Goal: Task Accomplishment & Management: Manage account settings

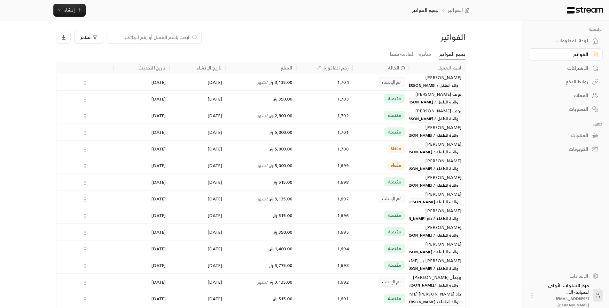
click at [567, 40] on div "لوحة المعلومات" at bounding box center [562, 40] width 51 height 6
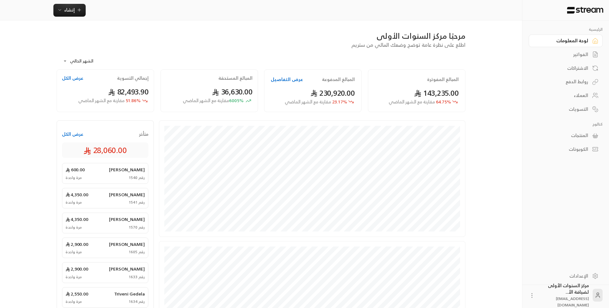
click at [577, 51] on div "الفواتير" at bounding box center [562, 54] width 51 height 6
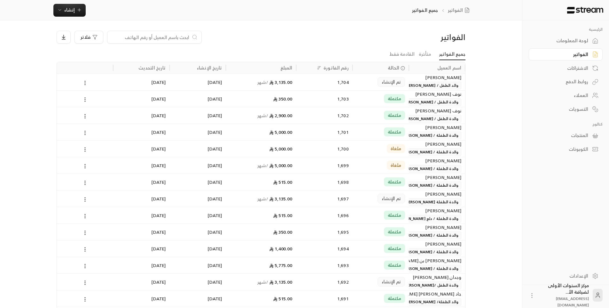
click at [180, 37] on input at bounding box center [150, 37] width 78 height 7
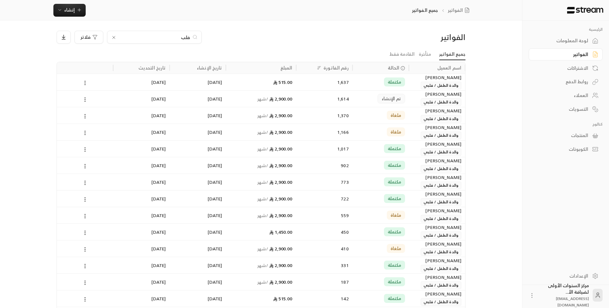
type input "فلب"
click at [289, 101] on div "2,900.00 / شهر" at bounding box center [261, 98] width 63 height 16
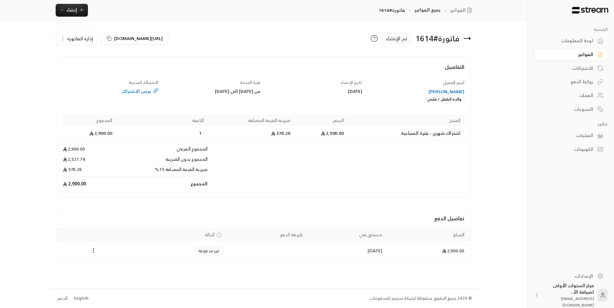
click at [469, 40] on icon at bounding box center [467, 39] width 8 height 8
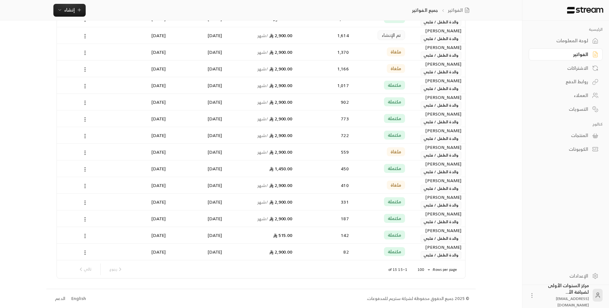
scroll to position [64, 0]
click at [425, 244] on body "الرئيسية لوحة المعلومات الفواتير الاشتراكات روابط الدفع العملاء التسويات كتالوج…" at bounding box center [304, 90] width 609 height 308
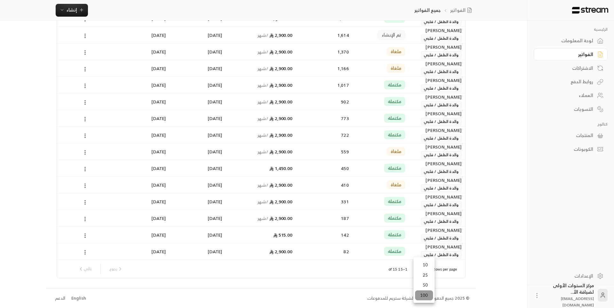
click at [427, 293] on li "100" at bounding box center [424, 295] width 18 height 10
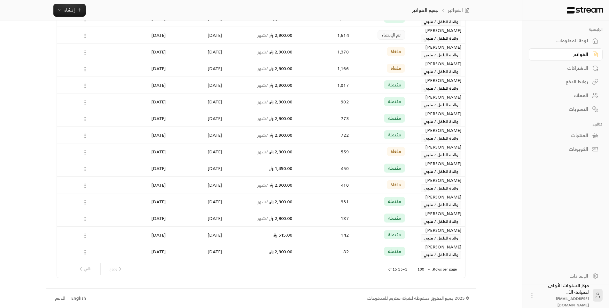
click at [90, 268] on div "رجوع تالي" at bounding box center [100, 269] width 50 height 12
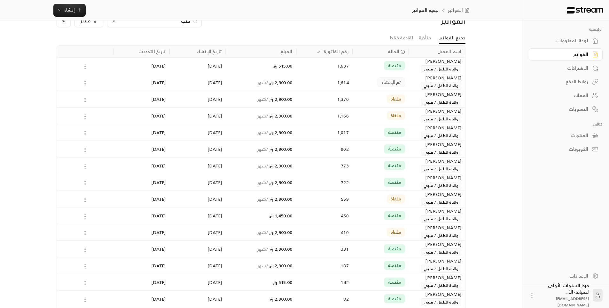
scroll to position [0, 0]
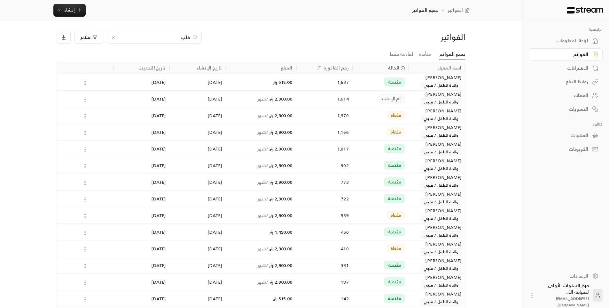
click at [114, 36] on icon at bounding box center [113, 37] width 5 height 5
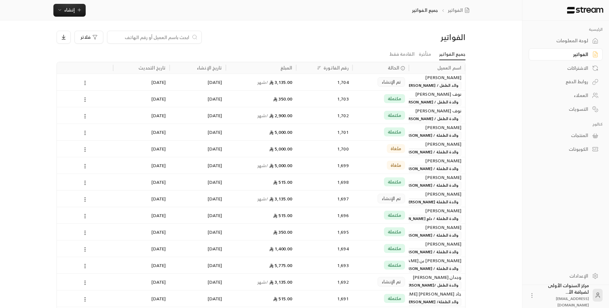
click at [557, 54] on div "الفواتير" at bounding box center [562, 54] width 51 height 6
click at [338, 82] on div "1,704" at bounding box center [324, 82] width 49 height 16
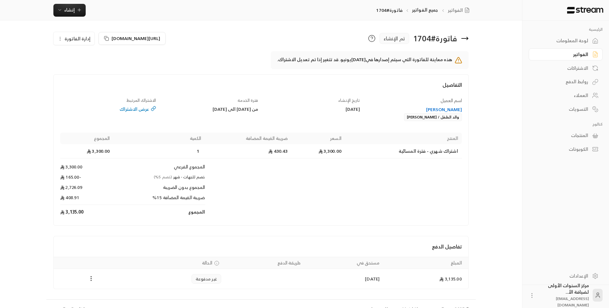
click at [462, 38] on icon at bounding box center [465, 38] width 6 height 0
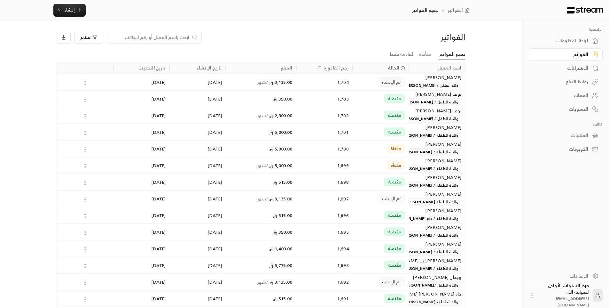
click at [170, 37] on input at bounding box center [150, 37] width 78 height 7
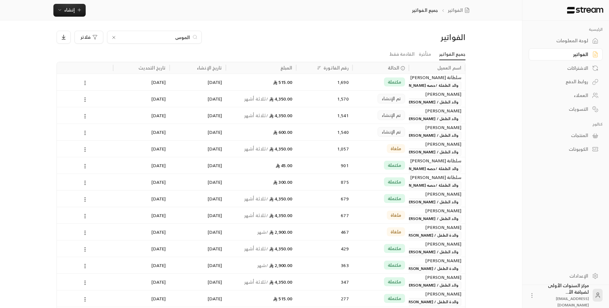
type input "الموس"
click at [380, 100] on div "تم الإنشاء" at bounding box center [391, 99] width 27 height 10
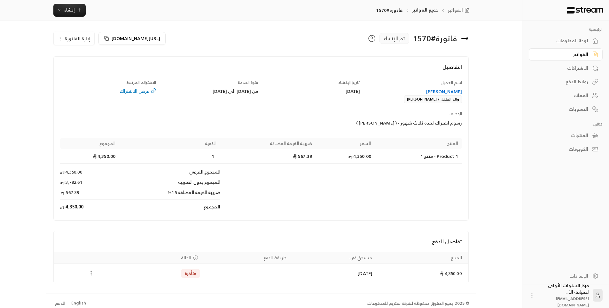
click at [468, 37] on icon at bounding box center [465, 39] width 8 height 8
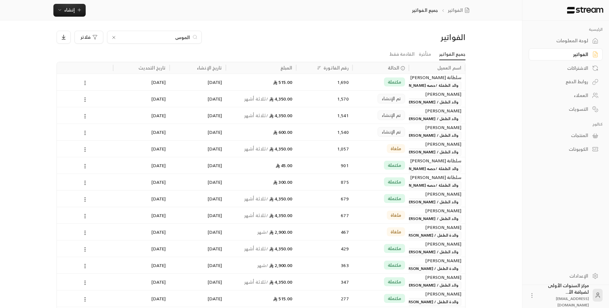
click at [424, 114] on div "[PERSON_NAME] والد الطفل / [PERSON_NAME]" at bounding box center [437, 114] width 49 height 15
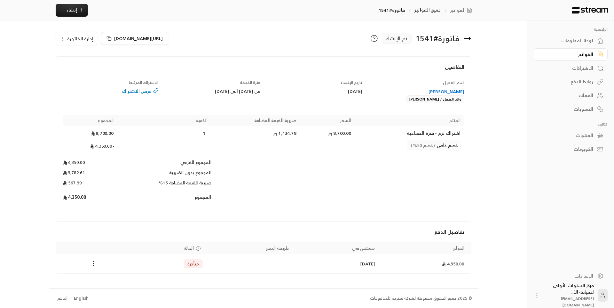
click at [435, 90] on div "[PERSON_NAME]" at bounding box center [417, 91] width 96 height 6
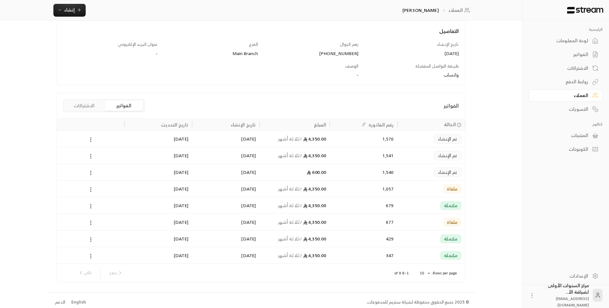
scroll to position [85, 0]
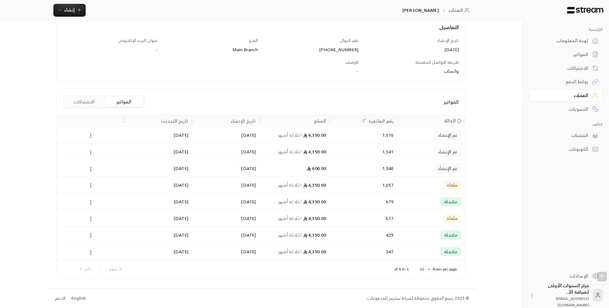
click at [101, 105] on button "الاشتراكات" at bounding box center [84, 102] width 38 height 10
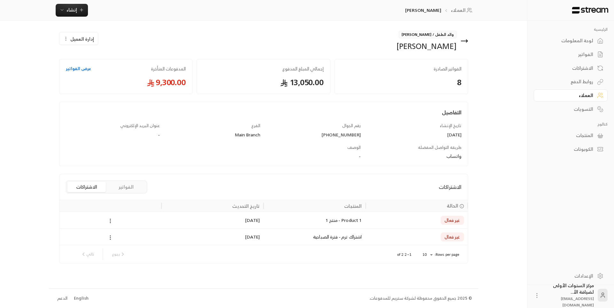
click at [110, 235] on circle at bounding box center [110, 235] width 1 height 1
click at [144, 233] on div at bounding box center [307, 154] width 614 height 308
click at [109, 234] on icon at bounding box center [110, 237] width 6 height 6
click at [191, 248] on div at bounding box center [307, 154] width 614 height 308
click at [467, 41] on icon at bounding box center [464, 41] width 6 height 0
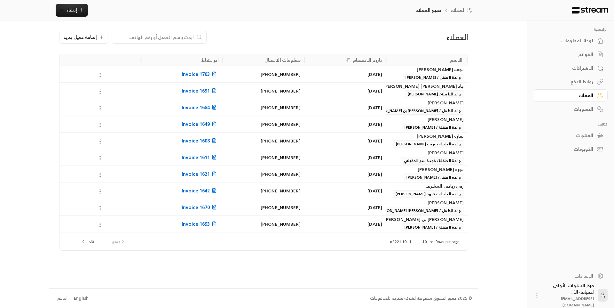
click at [171, 35] on input at bounding box center [155, 37] width 78 height 7
click at [569, 51] on div "الفواتير" at bounding box center [567, 54] width 51 height 6
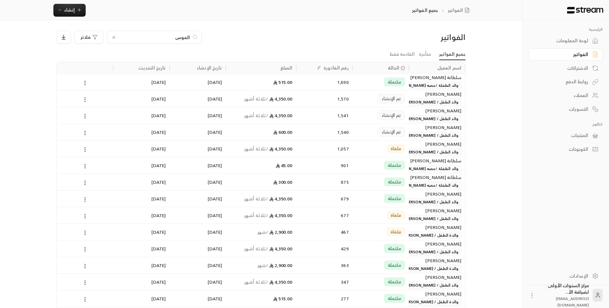
click at [354, 118] on div "تم الإنشاء" at bounding box center [381, 115] width 56 height 17
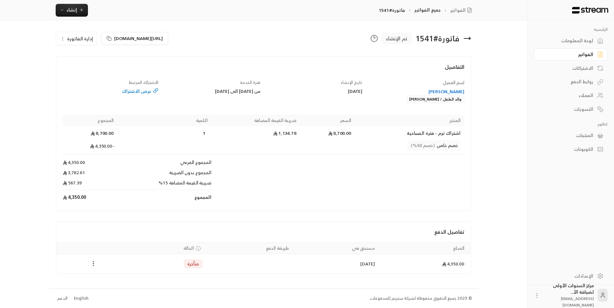
click at [79, 42] on span "إدارة الفاتورة" at bounding box center [80, 39] width 26 height 8
click at [307, 52] on div at bounding box center [263, 53] width 415 height 5
click at [471, 37] on icon at bounding box center [467, 39] width 8 height 8
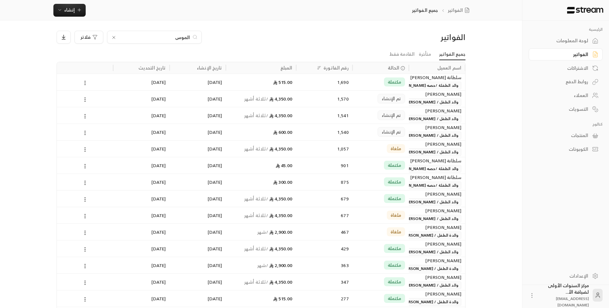
click at [298, 94] on div "1,570" at bounding box center [324, 98] width 56 height 17
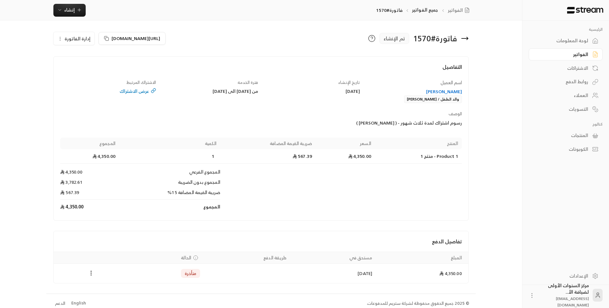
click at [86, 40] on span "إدارة الفاتورة" at bounding box center [78, 39] width 26 height 8
click at [86, 68] on link "إلغاء" at bounding box center [78, 69] width 40 height 12
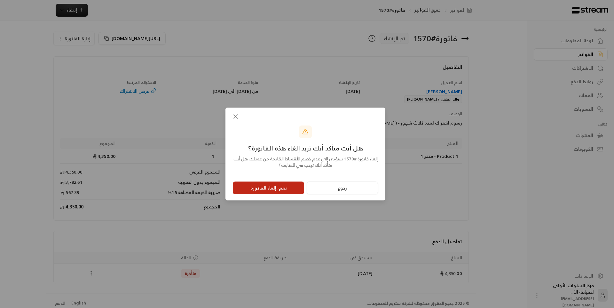
click at [271, 188] on button "نعم، إلغاء الفاتورة" at bounding box center [268, 187] width 71 height 13
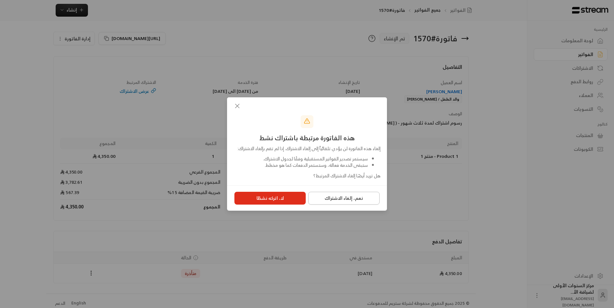
click at [338, 203] on button "نعم، إلغاء الاشتراك" at bounding box center [343, 198] width 71 height 13
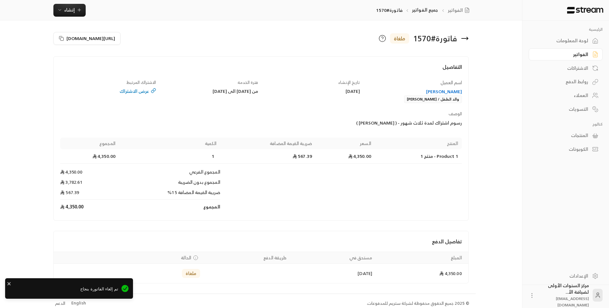
click at [465, 39] on icon at bounding box center [465, 39] width 8 height 8
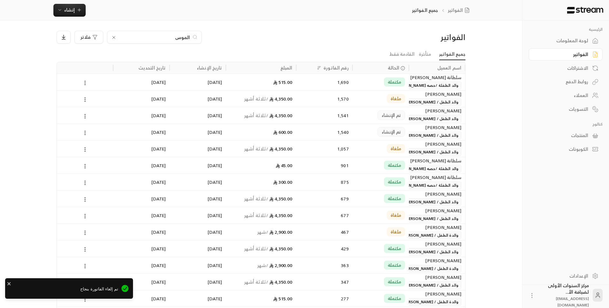
click at [338, 121] on div "1,541" at bounding box center [324, 115] width 49 height 16
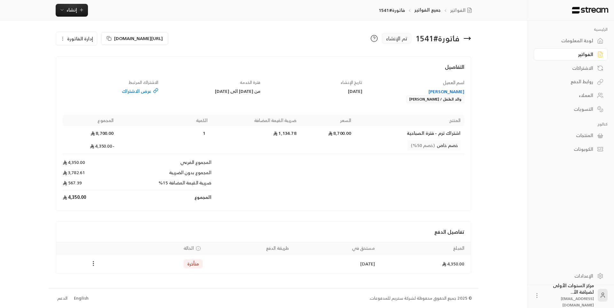
click at [449, 91] on div "[PERSON_NAME]" at bounding box center [417, 91] width 96 height 6
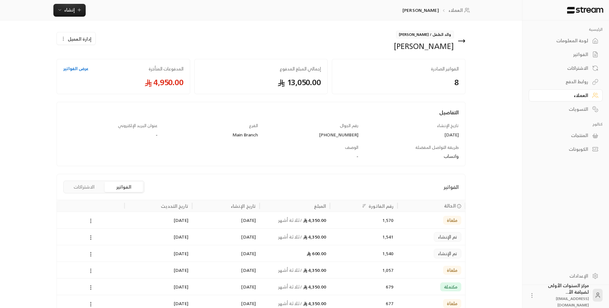
scroll to position [64, 0]
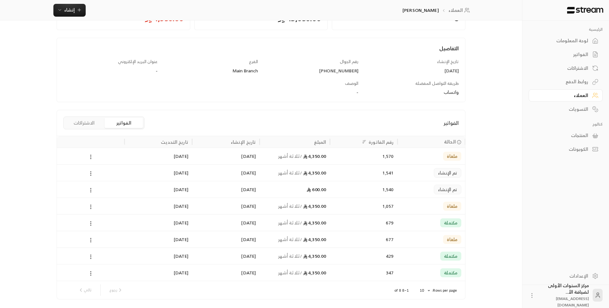
click at [93, 121] on button "الاشتراكات" at bounding box center [84, 123] width 38 height 10
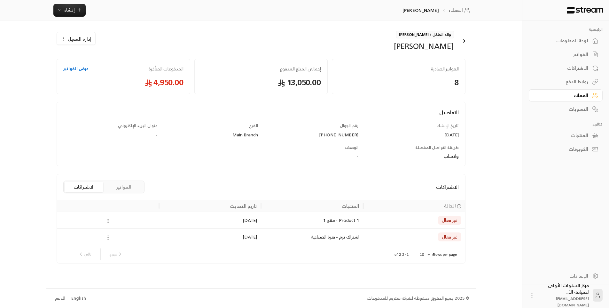
scroll to position [0, 0]
click at [465, 43] on icon at bounding box center [464, 41] width 8 height 8
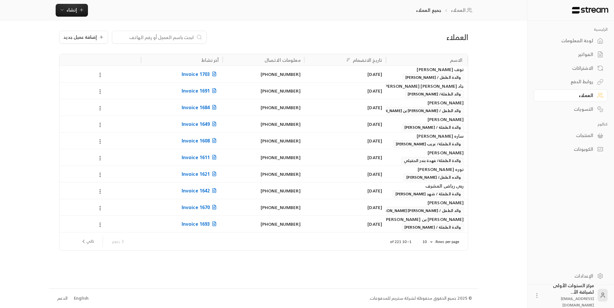
click at [589, 56] on div "الفواتير" at bounding box center [567, 54] width 51 height 6
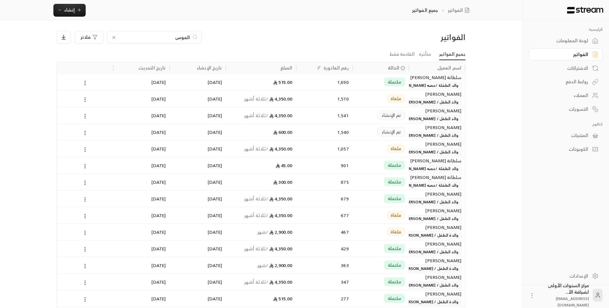
scroll to position [64, 0]
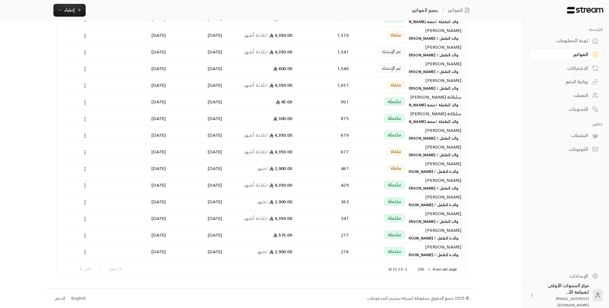
click at [334, 68] on div "1,540" at bounding box center [324, 68] width 49 height 16
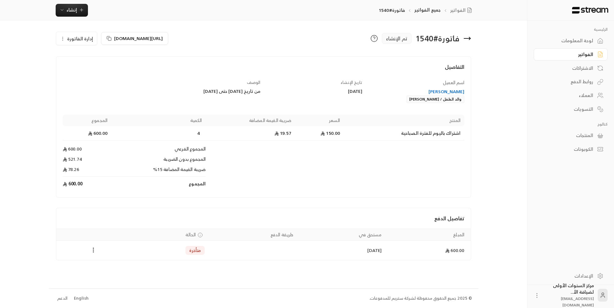
click at [468, 38] on icon at bounding box center [467, 39] width 8 height 8
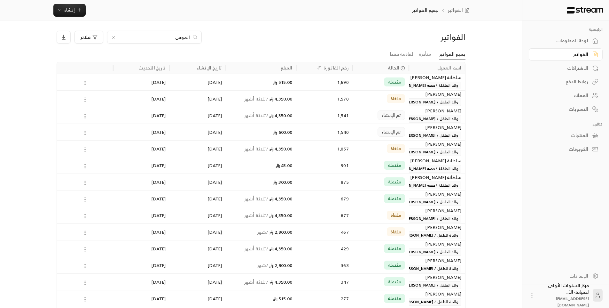
click at [560, 40] on div "لوحة المعلومات" at bounding box center [562, 40] width 51 height 6
